Goal: Task Accomplishment & Management: Manage account settings

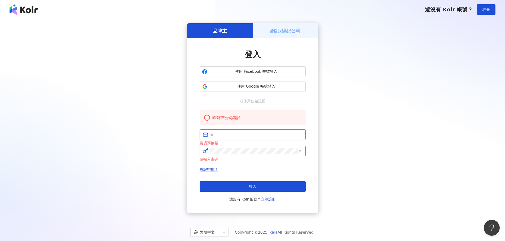
click at [236, 133] on input "text" at bounding box center [256, 135] width 92 height 6
type input "**********"
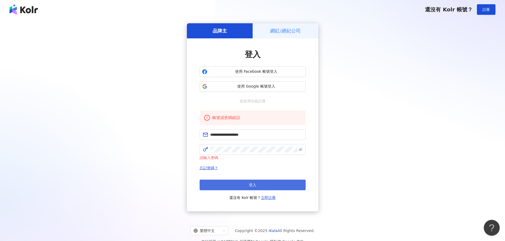
click at [273, 182] on button "登入" at bounding box center [253, 185] width 106 height 11
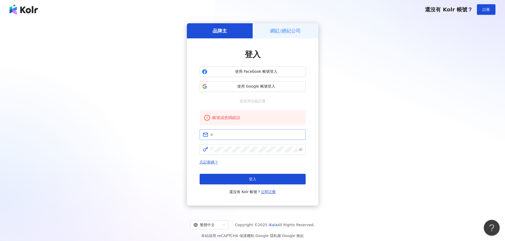
click at [219, 130] on span at bounding box center [253, 135] width 106 height 11
click at [219, 134] on input "text" at bounding box center [256, 135] width 92 height 6
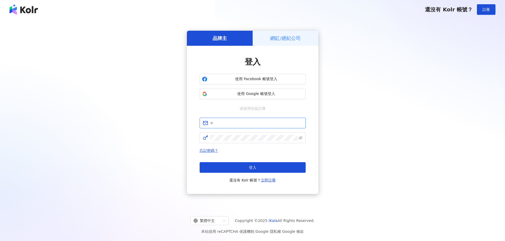
drag, startPoint x: 0, startPoint y: 0, endPoint x: 225, endPoint y: 122, distance: 256.1
click at [225, 122] on input "text" at bounding box center [256, 123] width 92 height 6
type input "**********"
click at [302, 136] on span at bounding box center [301, 138] width 4 height 6
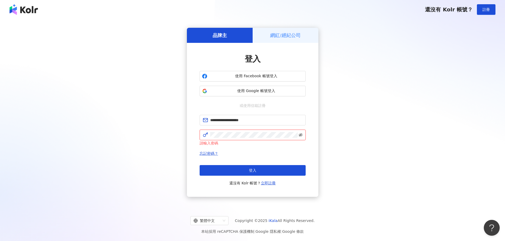
click at [301, 134] on icon "eye-invisible" at bounding box center [301, 135] width 4 height 4
click at [252, 173] on span "登入" at bounding box center [252, 171] width 7 height 4
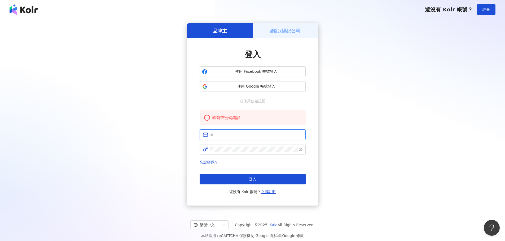
click at [229, 135] on input "text" at bounding box center [256, 135] width 92 height 6
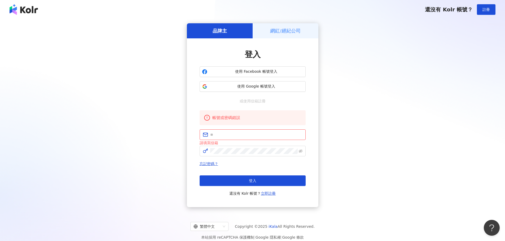
drag, startPoint x: 425, startPoint y: 139, endPoint x: 396, endPoint y: 134, distance: 29.1
click at [424, 139] on div "品牌主 網紅/經紀公司 登入 使用 Facebook 帳號登入 使用 Google 帳號登入 或使用信箱註冊 帳號或密碼錯誤 請填寫信箱 忘記密碼？ 登入 還…" at bounding box center [252, 115] width 492 height 184
click at [261, 90] on button "使用 Google 帳號登入" at bounding box center [253, 86] width 106 height 11
